Goal: Task Accomplishment & Management: Manage account settings

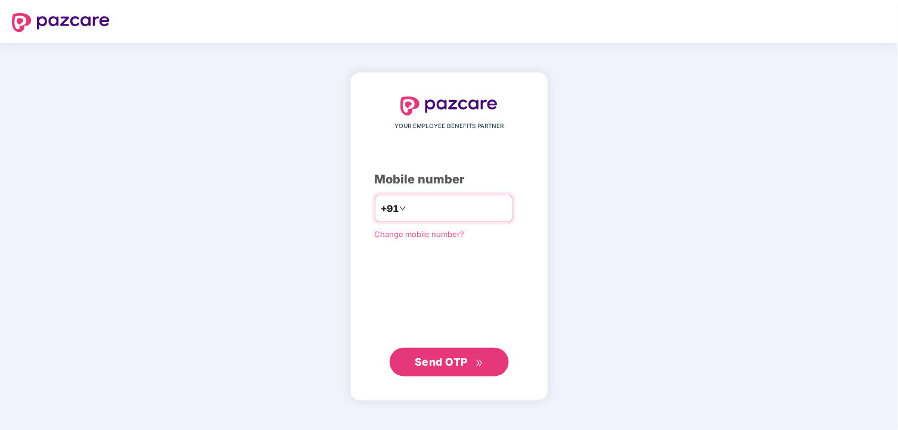
click at [435, 211] on input "number" at bounding box center [458, 208] width 98 height 19
type input "**********"
click at [455, 353] on span "Send OTP" at bounding box center [449, 361] width 69 height 17
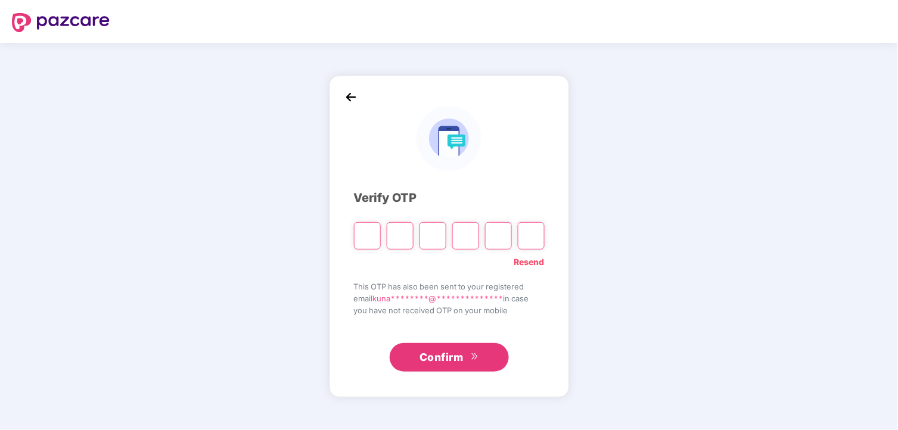
type input "*"
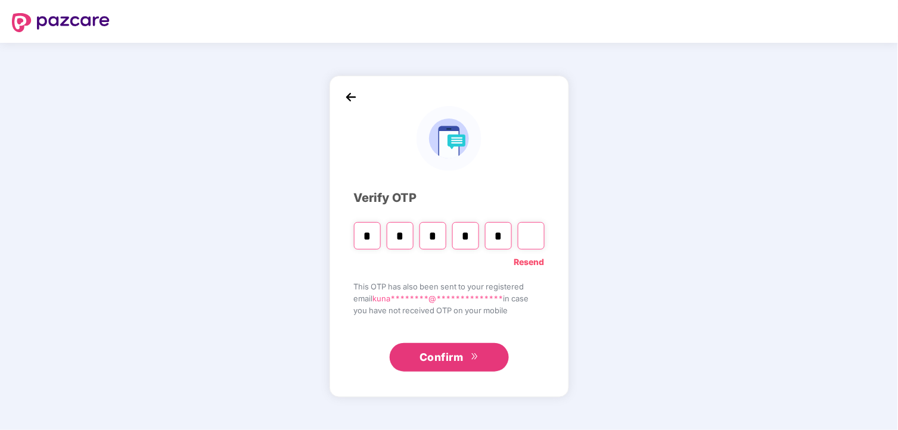
type input "*"
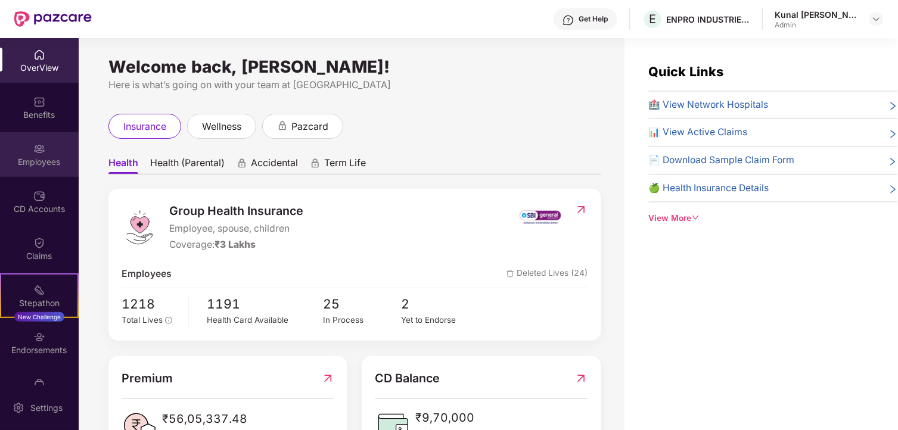
click at [38, 159] on div "Employees" at bounding box center [39, 162] width 79 height 12
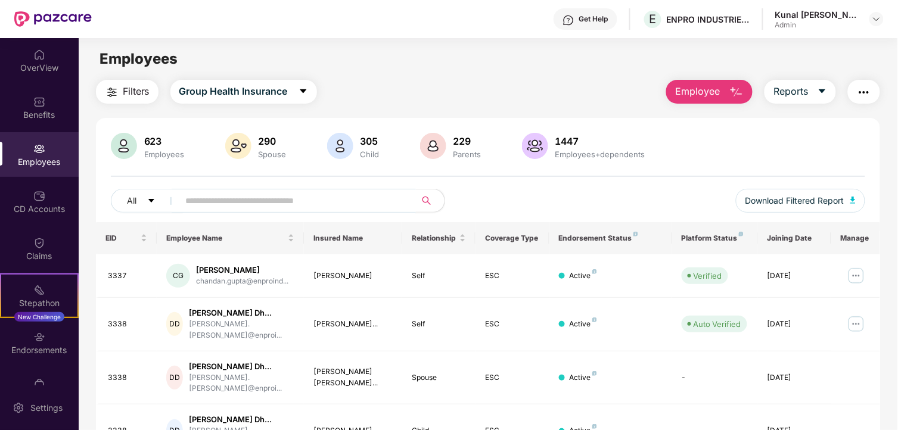
click at [254, 195] on input "text" at bounding box center [293, 201] width 214 height 18
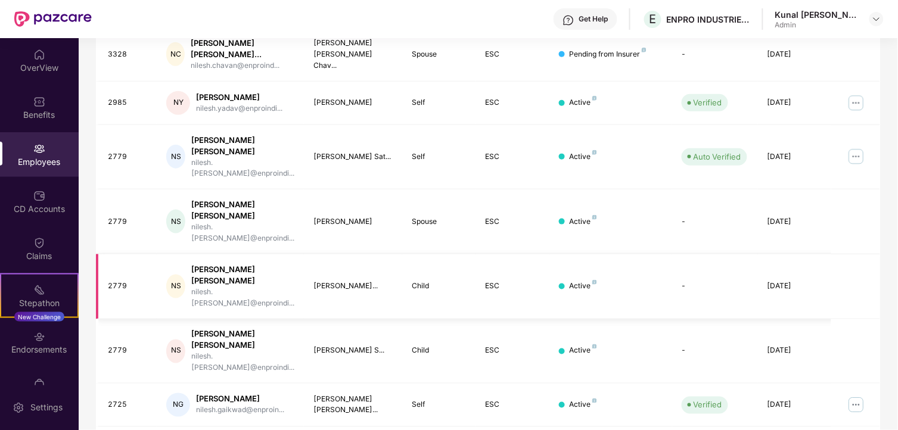
scroll to position [302, 0]
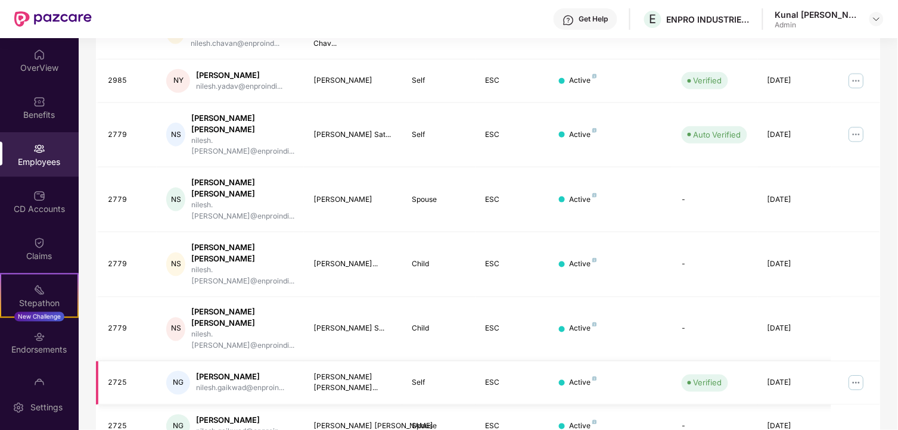
type input "******"
click at [860, 374] on img at bounding box center [856, 383] width 19 height 19
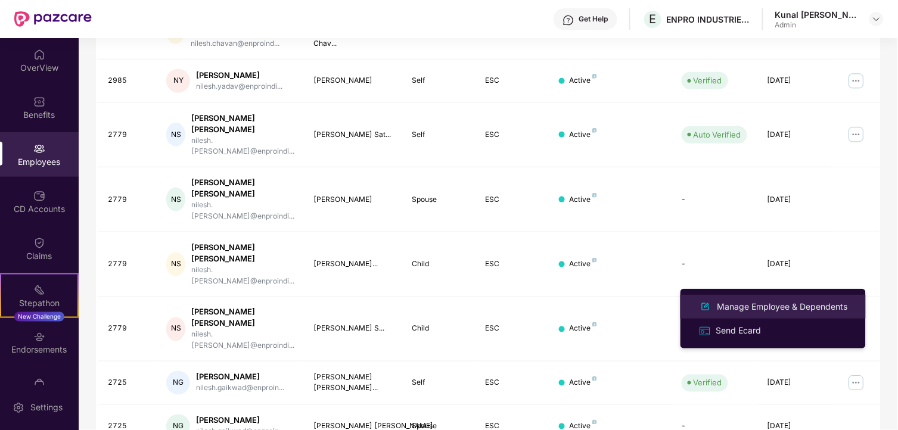
click at [813, 303] on div "Manage Employee & Dependents" at bounding box center [782, 306] width 135 height 13
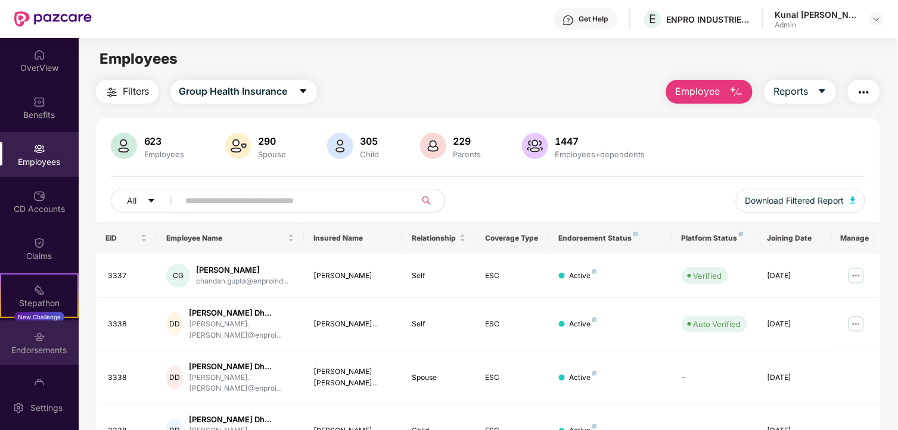
scroll to position [29, 0]
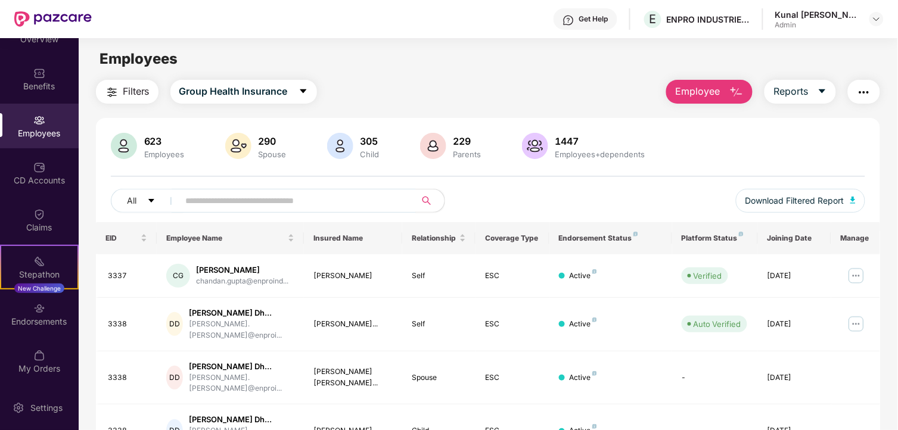
click at [42, 132] on div "Employees" at bounding box center [39, 133] width 79 height 12
